Goal: Task Accomplishment & Management: Manage account settings

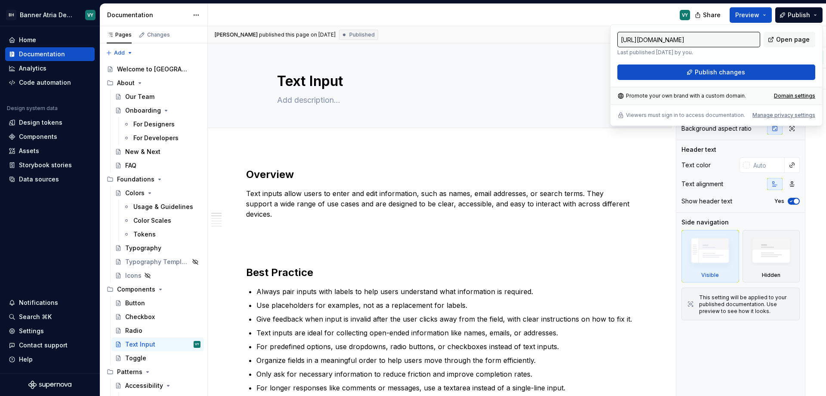
click at [617, 110] on div "[URL][DOMAIN_NAME] Last published [DATE] by you. Open page Publish changes Prom…" at bounding box center [716, 76] width 212 height 102
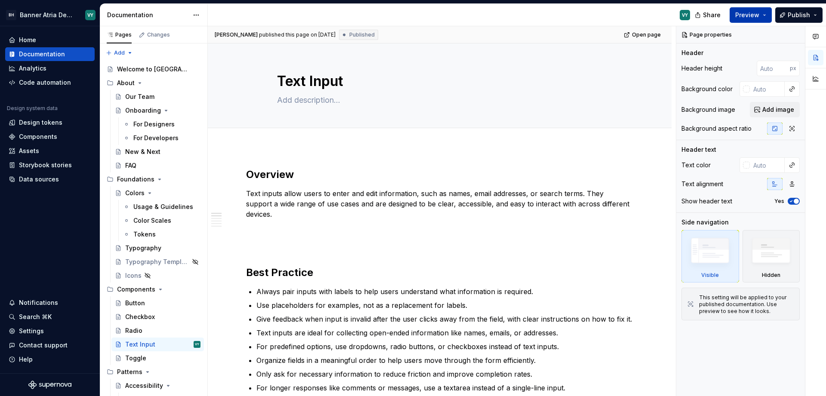
click at [764, 16] on button "Preview" at bounding box center [751, 14] width 42 height 15
click at [807, 13] on span "Publish" at bounding box center [799, 15] width 22 height 9
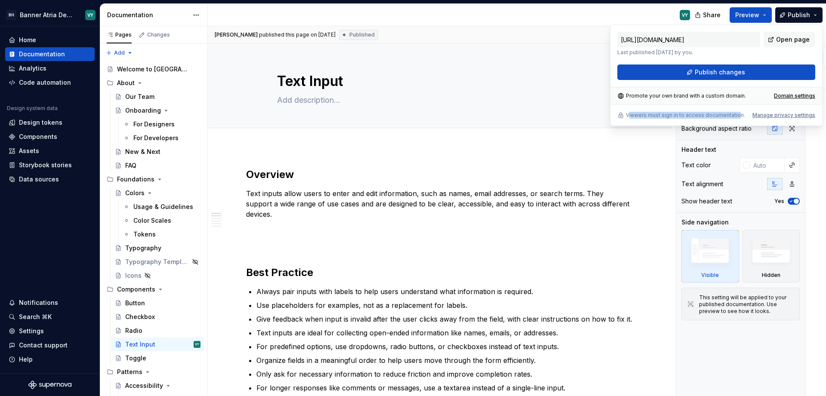
drag, startPoint x: 628, startPoint y: 117, endPoint x: 737, endPoint y: 115, distance: 108.8
click at [737, 115] on p "Viewers must sign in to access documentation." at bounding box center [685, 115] width 119 height 7
click at [724, 115] on p "Viewers must sign in to access documentation." at bounding box center [685, 115] width 119 height 7
type textarea "*"
click at [768, 114] on div "Manage privacy settings" at bounding box center [783, 115] width 63 height 7
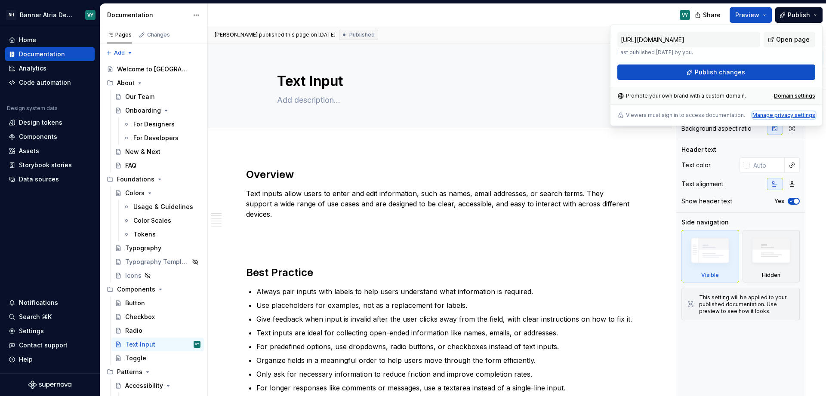
type input "[URL][DOMAIN_NAME]"
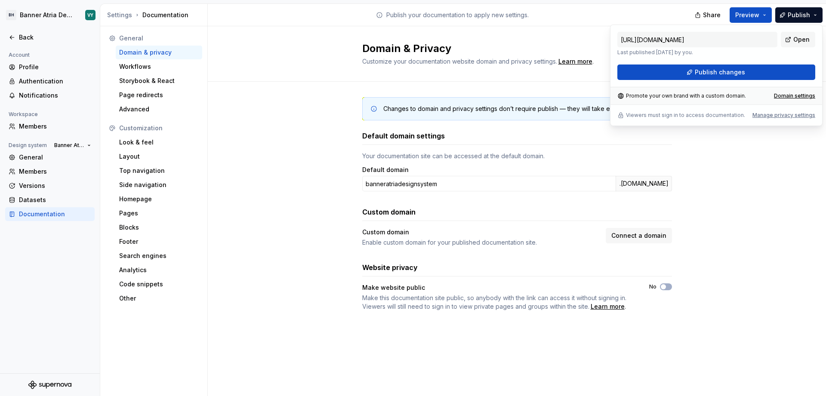
click at [736, 188] on div "Changes to domain and privacy settings don’t require publish — they will take e…" at bounding box center [517, 213] width 618 height 262
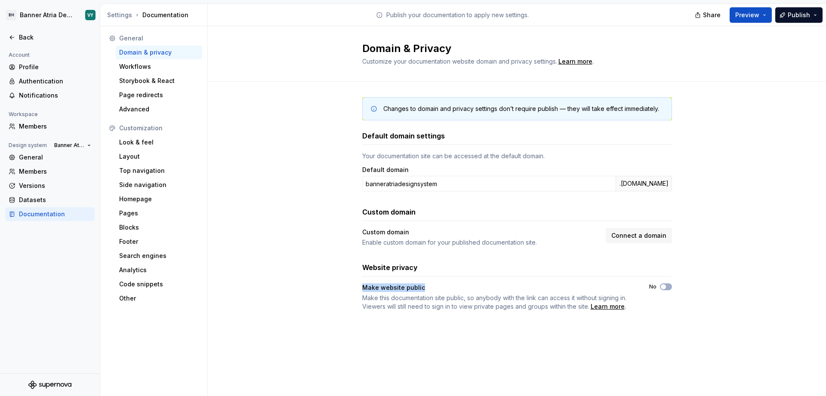
drag, startPoint x: 360, startPoint y: 287, endPoint x: 439, endPoint y: 286, distance: 79.6
click at [432, 286] on div "Changes to domain and privacy settings don’t require publish — they will take e…" at bounding box center [517, 213] width 618 height 262
click at [445, 287] on div "Make website public" at bounding box center [497, 287] width 271 height 9
click at [672, 317] on div "Changes to domain and privacy settings don’t require publish — they will take e…" at bounding box center [517, 213] width 618 height 262
click at [195, 332] on div "General Domain & privacy Workflows Storybook & React Page redirects Advanced Cu…" at bounding box center [154, 211] width 108 height 370
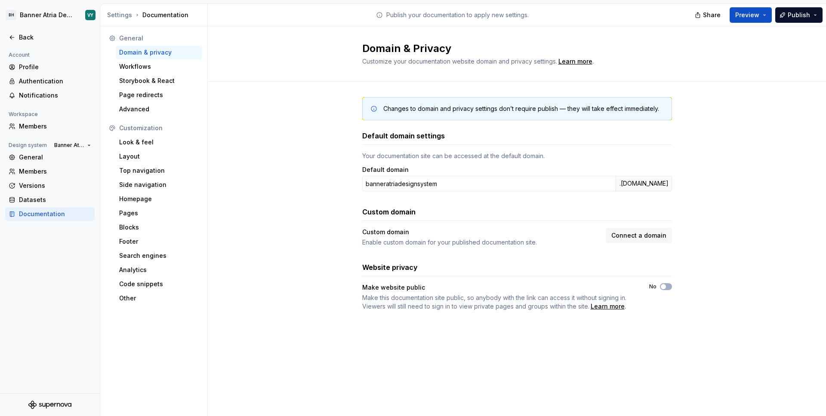
click at [725, 64] on div "Domain & Privacy Customize your documentation website domain and privacy settin…" at bounding box center [517, 53] width 618 height 55
